Goal: Task Accomplishment & Management: Manage account settings

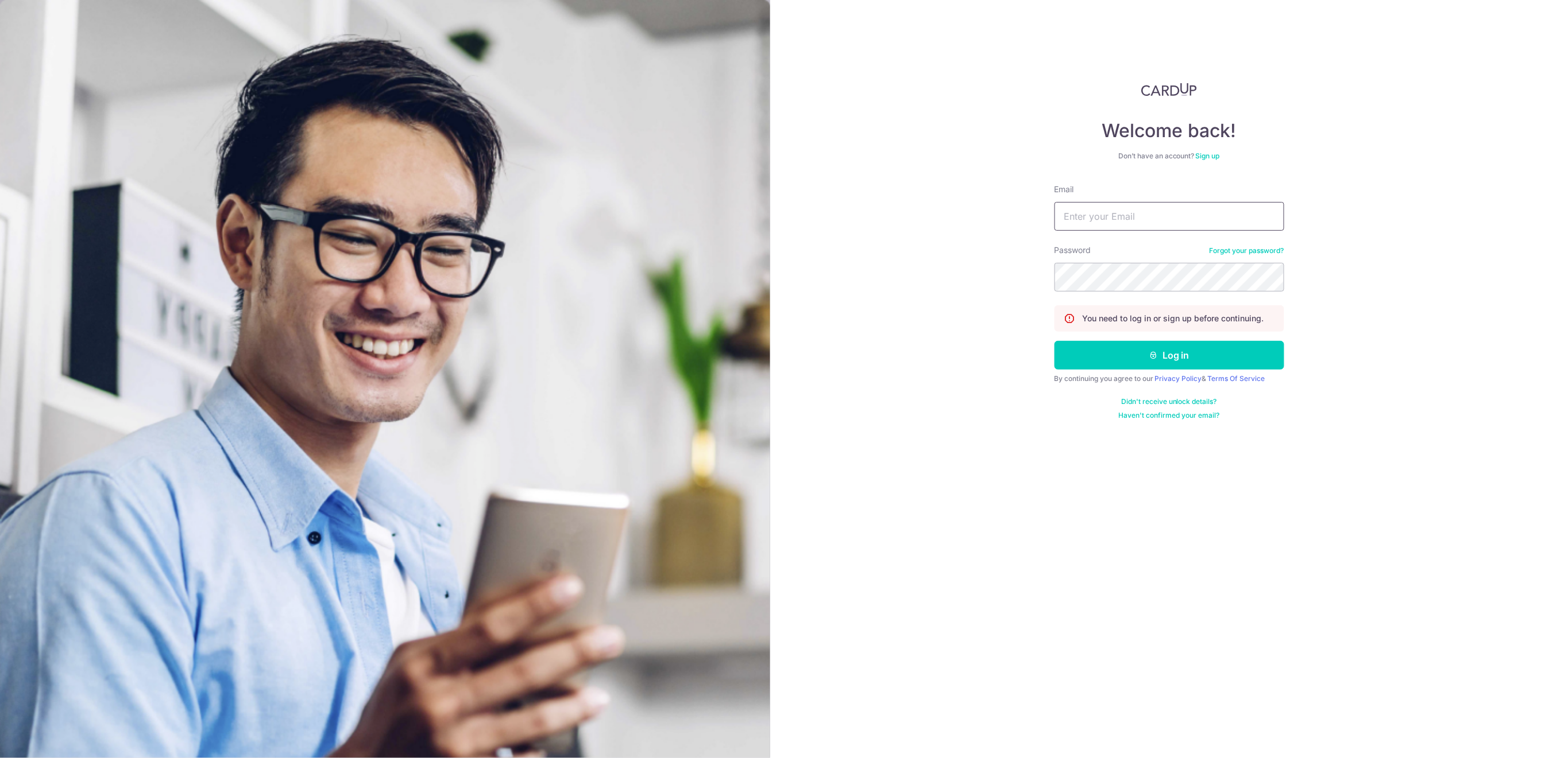
click at [1222, 209] on input "Email" at bounding box center [1169, 216] width 230 height 29
type input "[EMAIL_ADDRESS][DOMAIN_NAME]"
click at [1186, 361] on button "Log in" at bounding box center [1169, 355] width 230 height 29
